Goal: Transaction & Acquisition: Purchase product/service

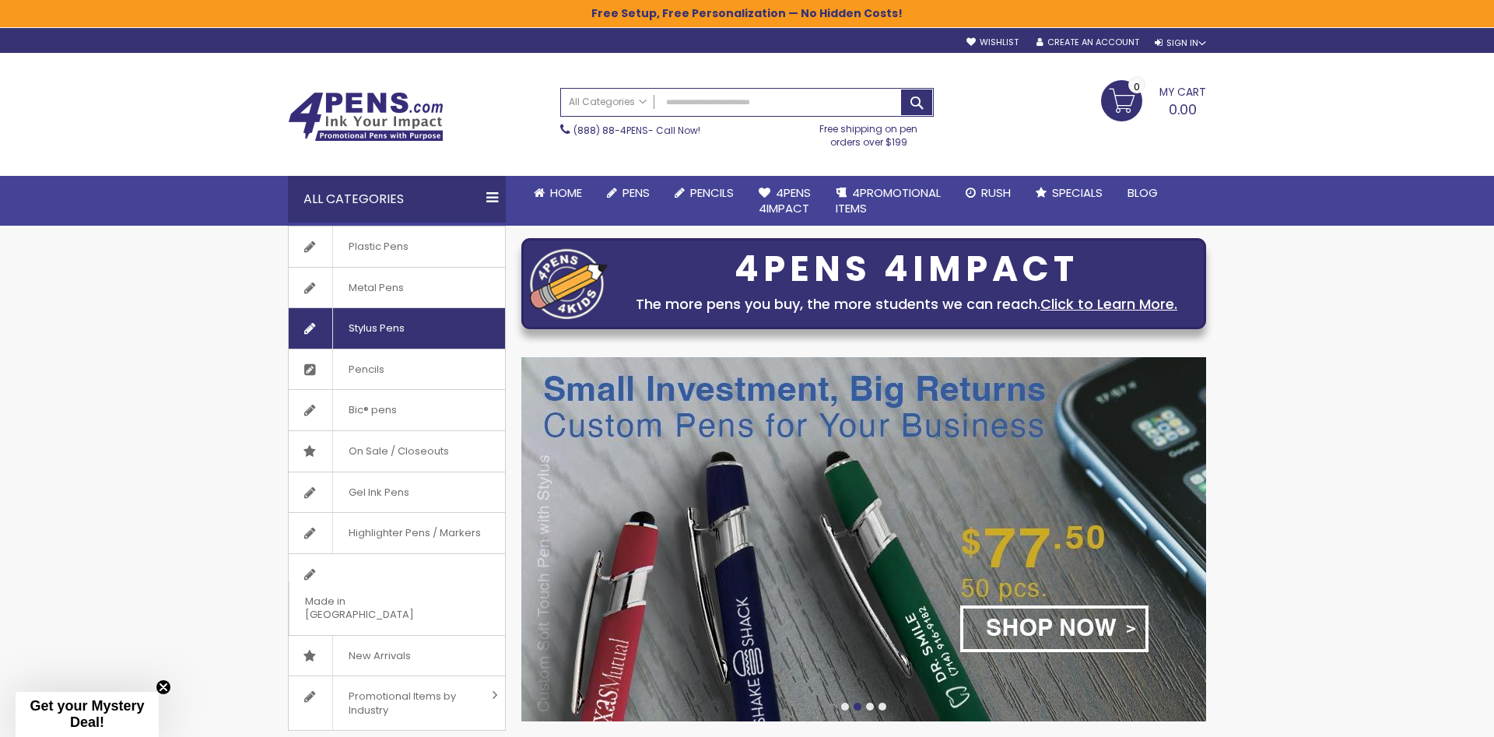
click at [404, 335] on span "Stylus Pens" at bounding box center [376, 328] width 88 height 40
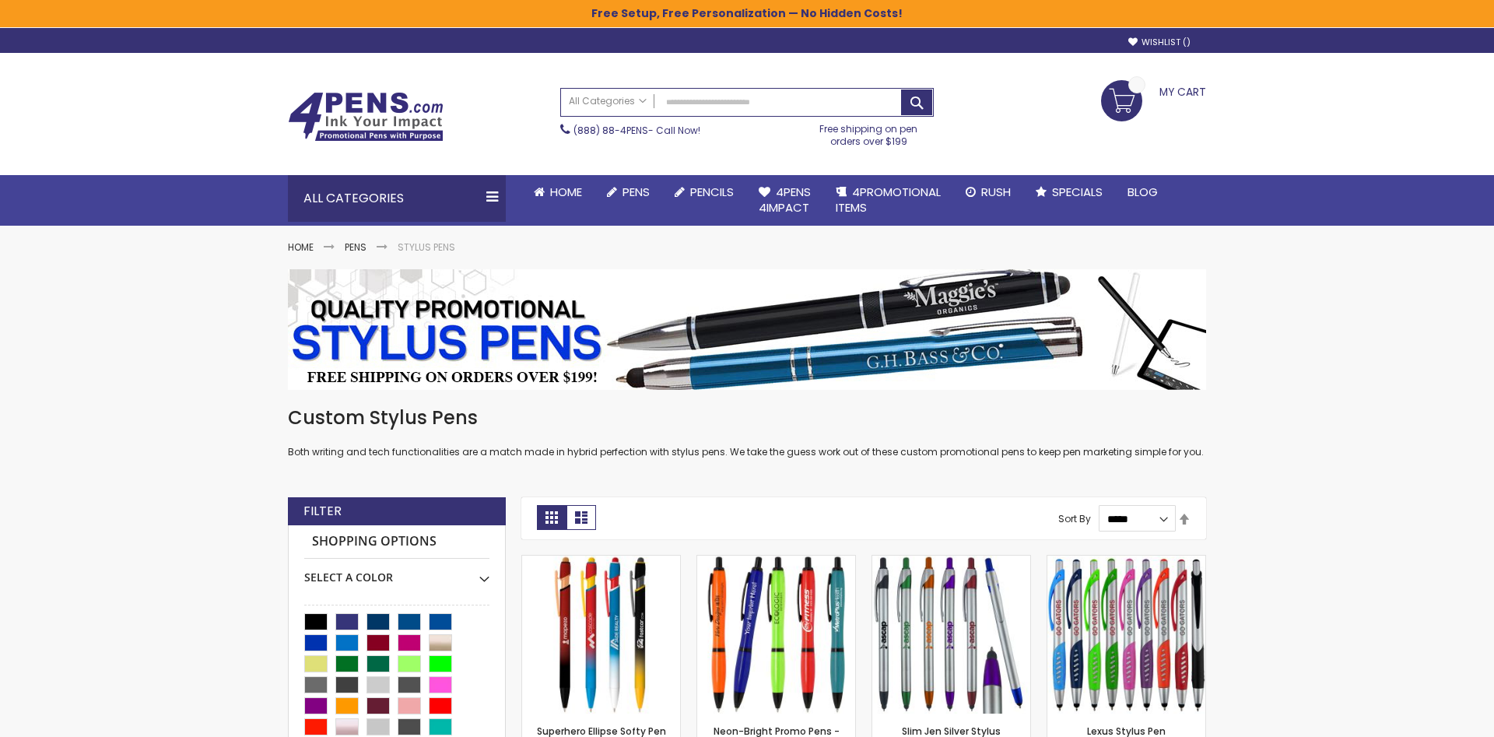
scroll to position [159, 0]
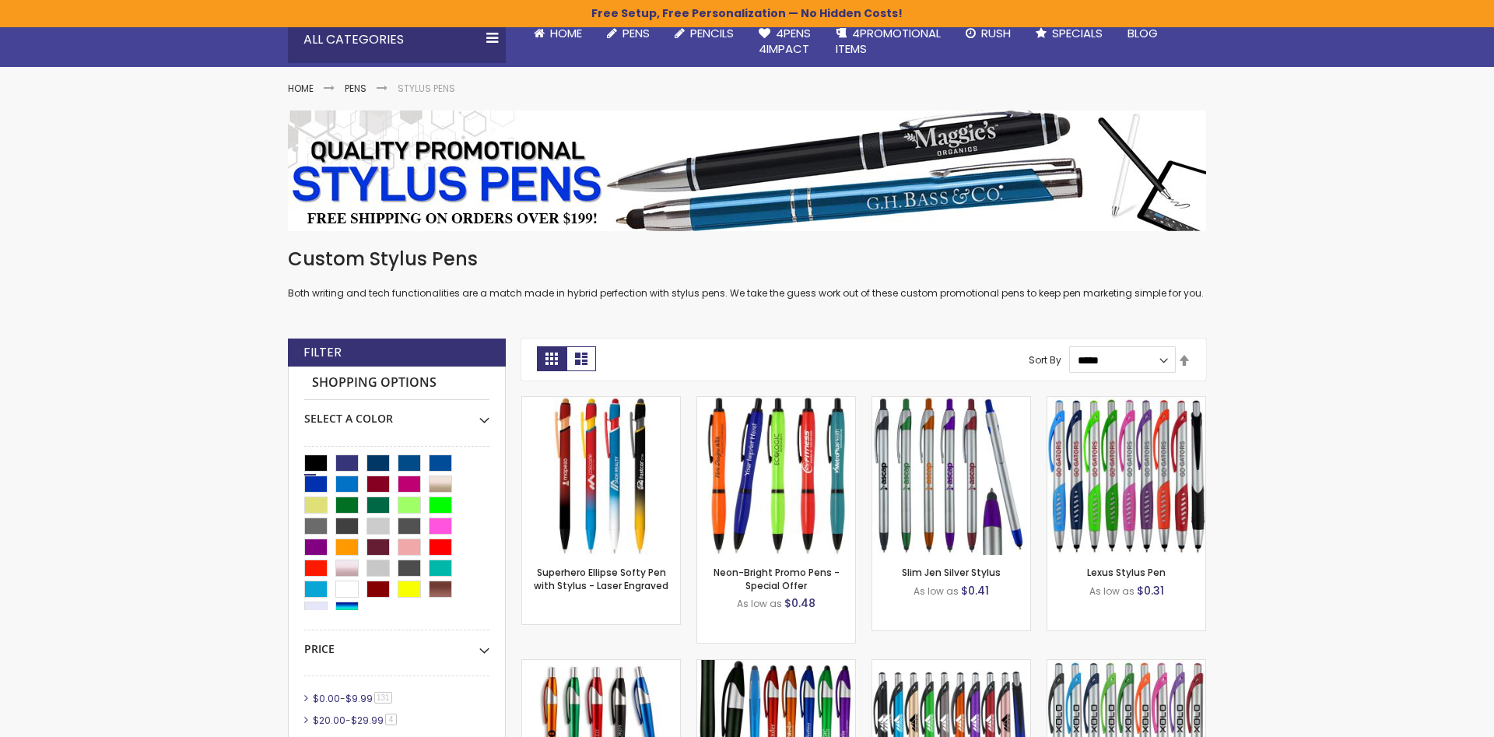
click at [310, 461] on div "Black" at bounding box center [315, 462] width 23 height 17
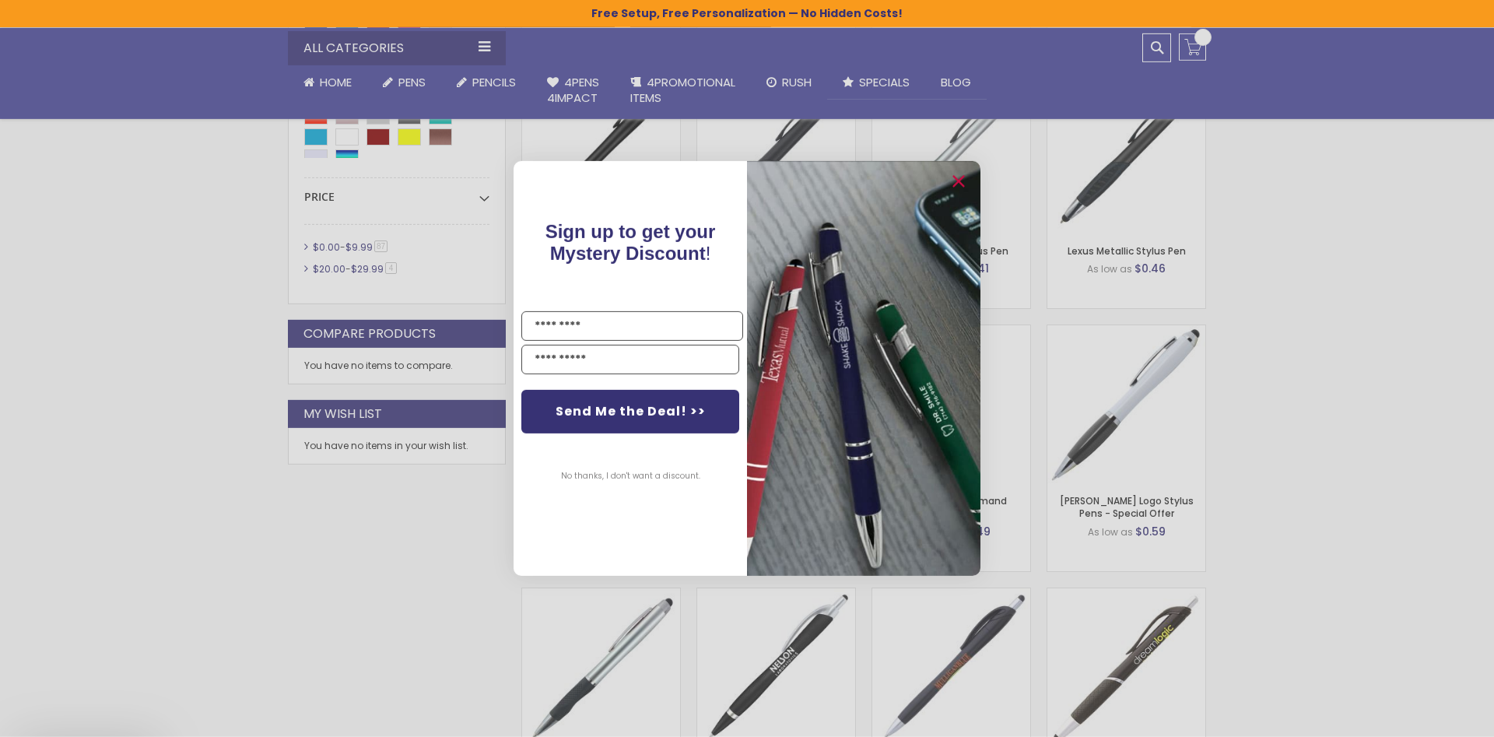
scroll to position [804, 0]
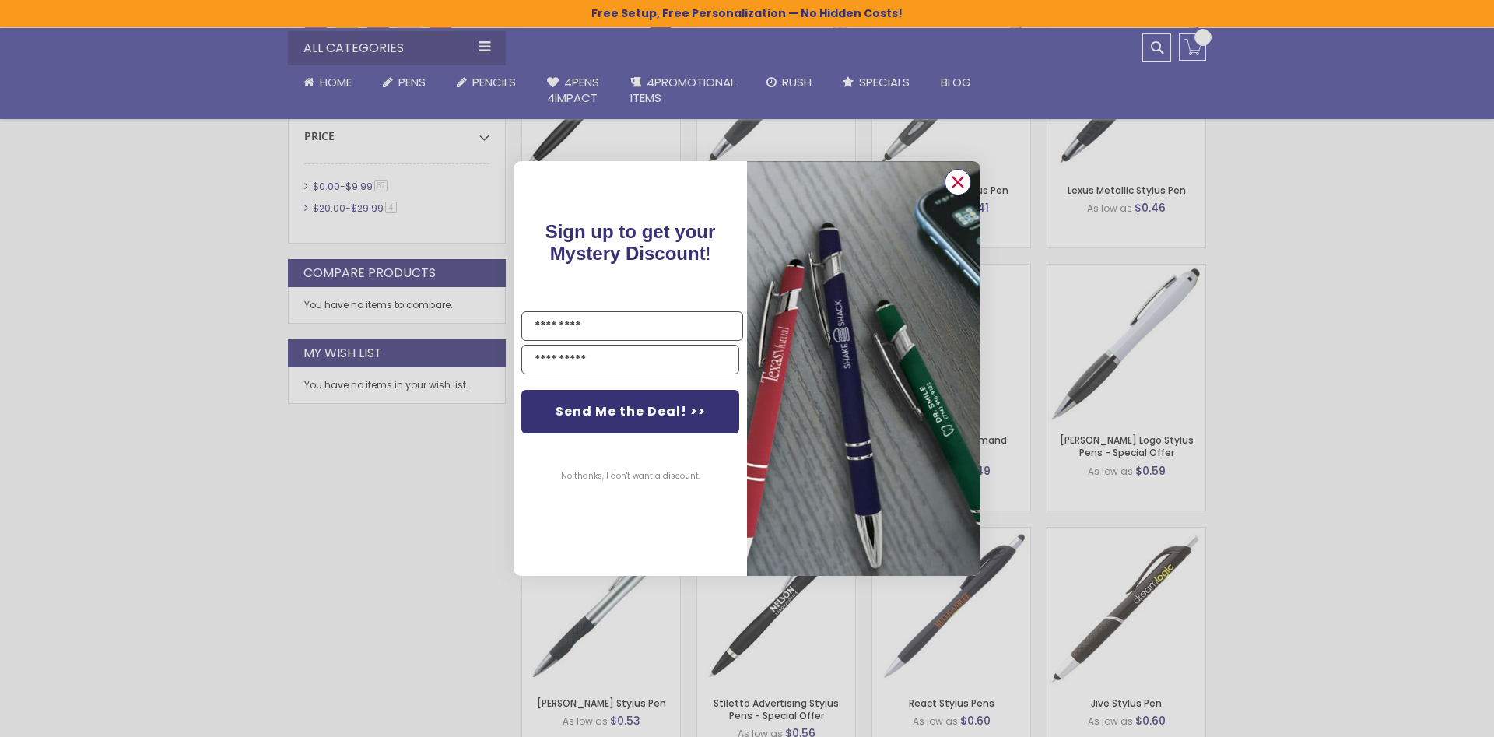
click at [959, 181] on icon "Close dialog" at bounding box center [958, 182] width 10 height 10
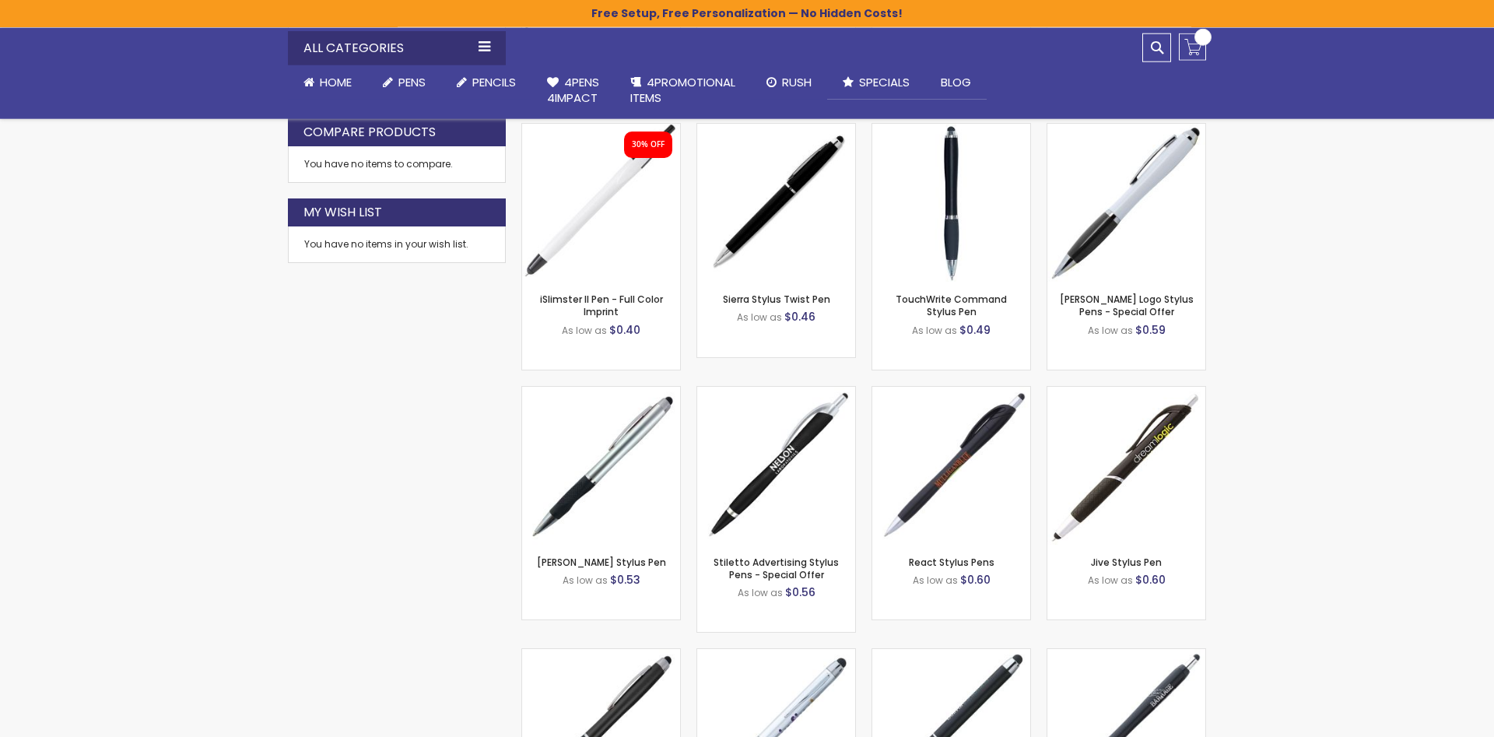
scroll to position [883, 0]
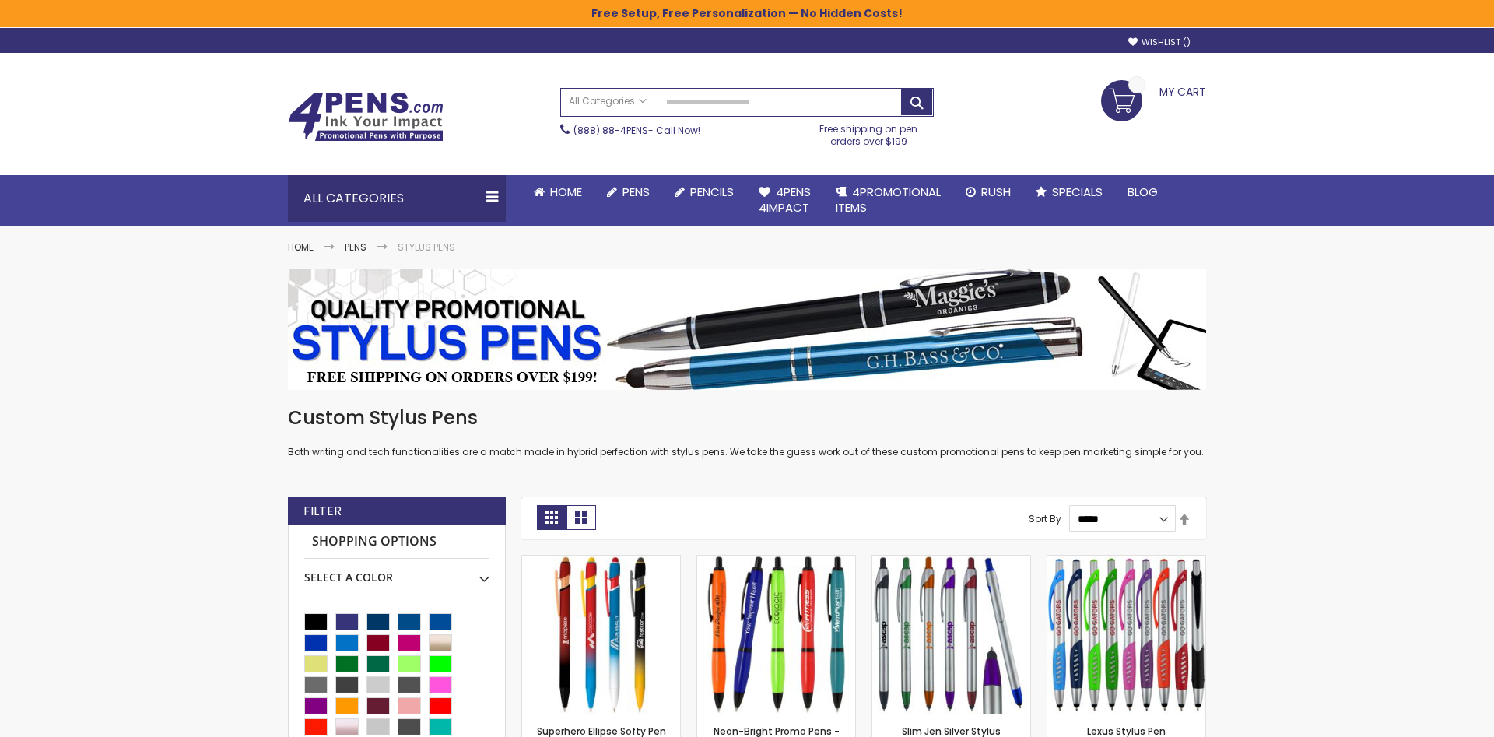
scroll to position [160, 0]
